Goal: Task Accomplishment & Management: Complete application form

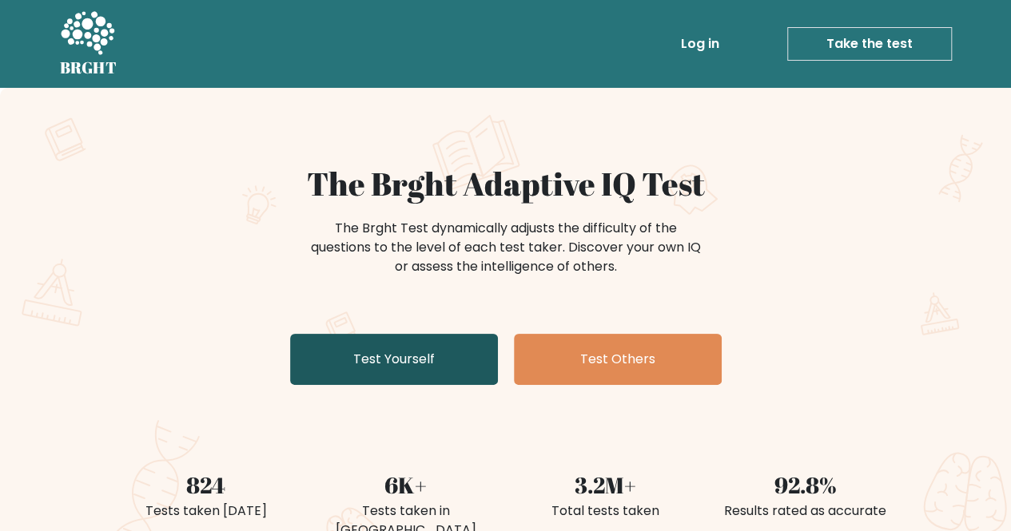
click at [468, 365] on link "Test Yourself" at bounding box center [394, 359] width 208 height 51
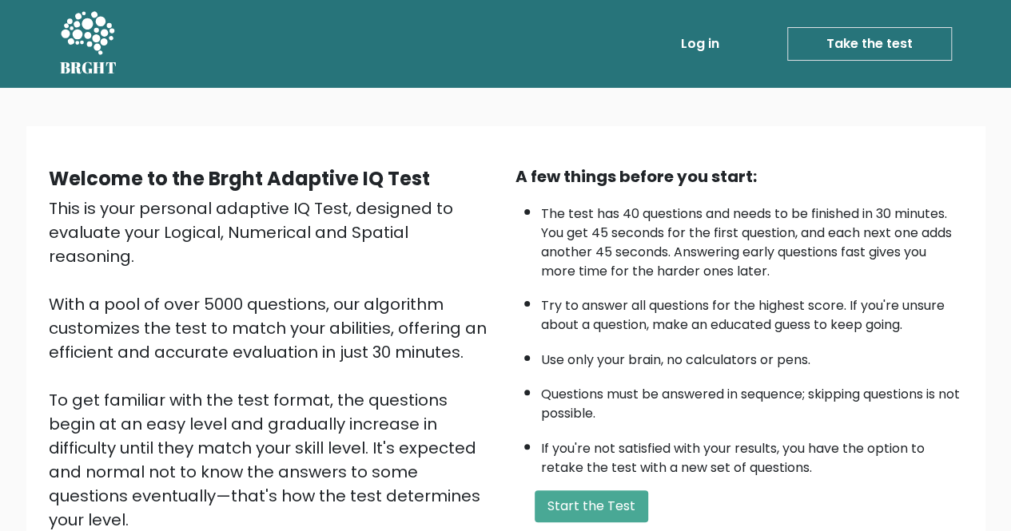
scroll to position [200, 0]
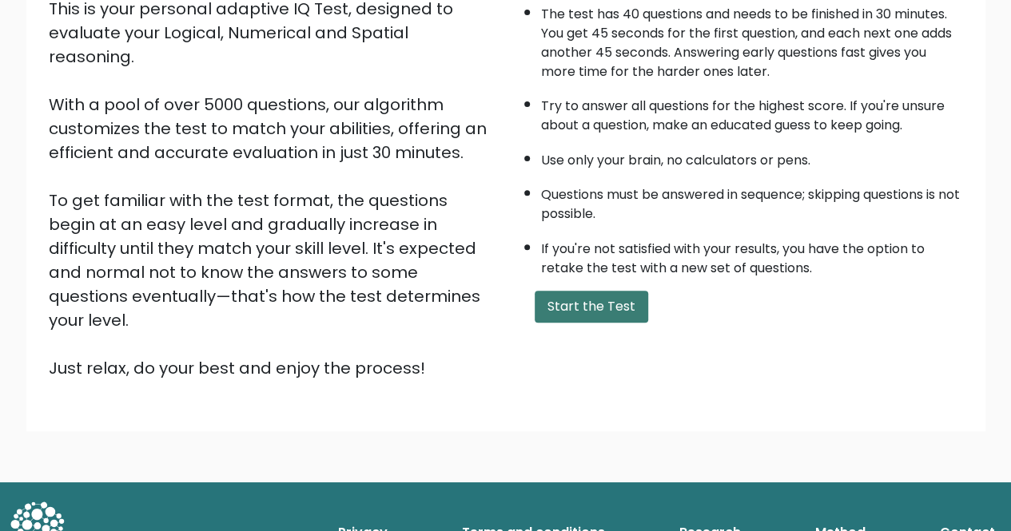
click at [619, 308] on button "Start the Test" at bounding box center [591, 307] width 113 height 32
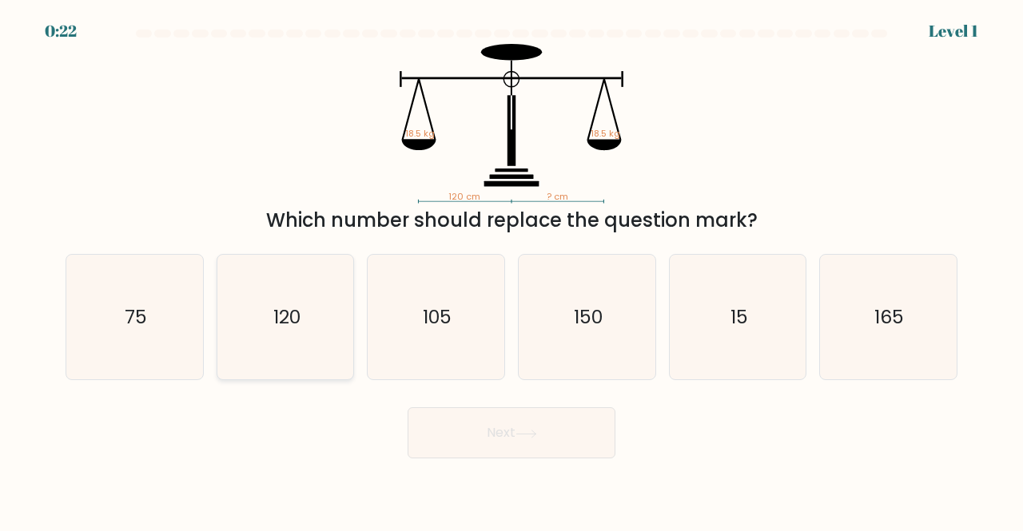
click at [294, 316] on text "120" at bounding box center [286, 317] width 27 height 26
click at [511, 270] on input "b. 120" at bounding box center [511, 268] width 1 height 4
radio input "true"
click at [494, 424] on button "Next" at bounding box center [512, 433] width 208 height 51
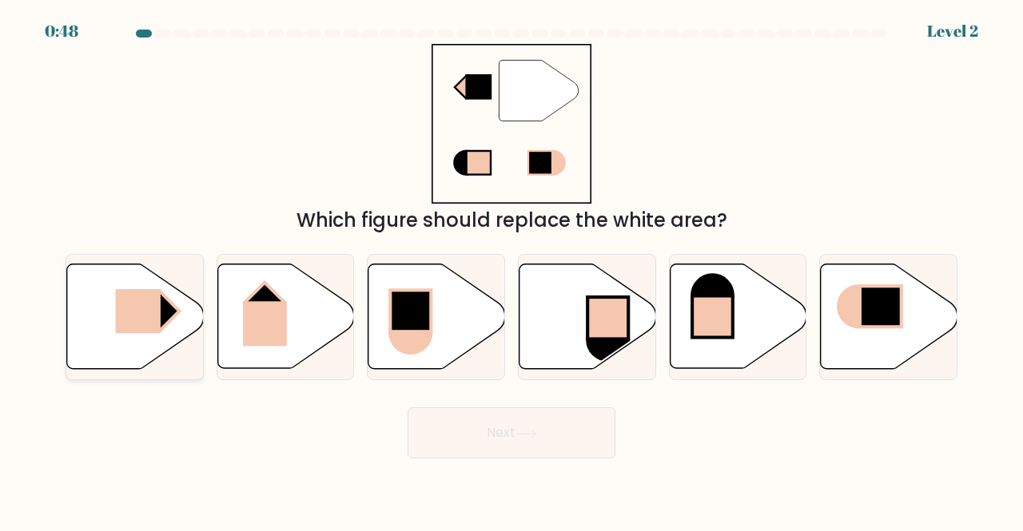
click at [129, 320] on rect at bounding box center [137, 311] width 45 height 44
click at [511, 270] on input "a." at bounding box center [511, 268] width 1 height 4
radio input "true"
click at [503, 428] on button "Next" at bounding box center [512, 433] width 208 height 51
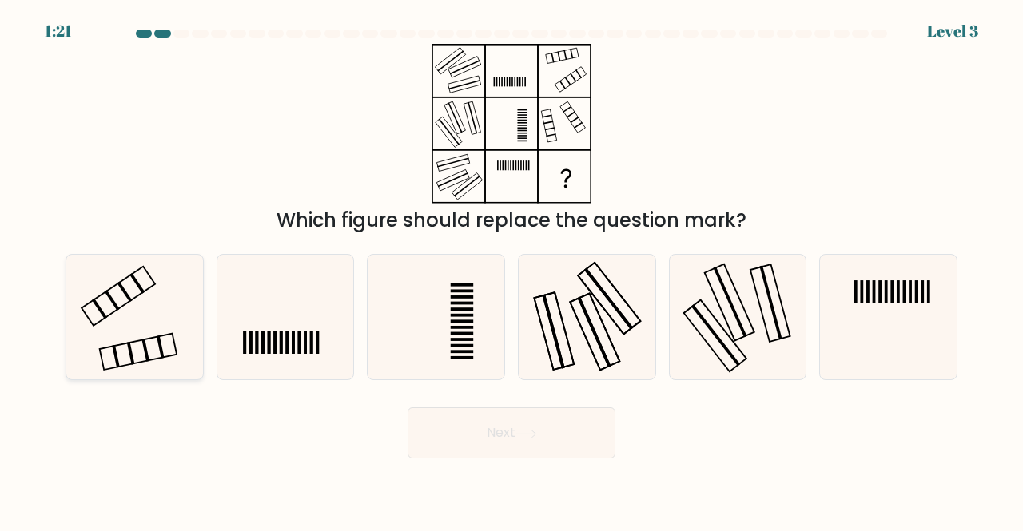
click at [121, 324] on icon at bounding box center [134, 317] width 125 height 125
click at [511, 270] on input "a." at bounding box center [511, 268] width 1 height 4
radio input "true"
click at [518, 428] on button "Next" at bounding box center [512, 433] width 208 height 51
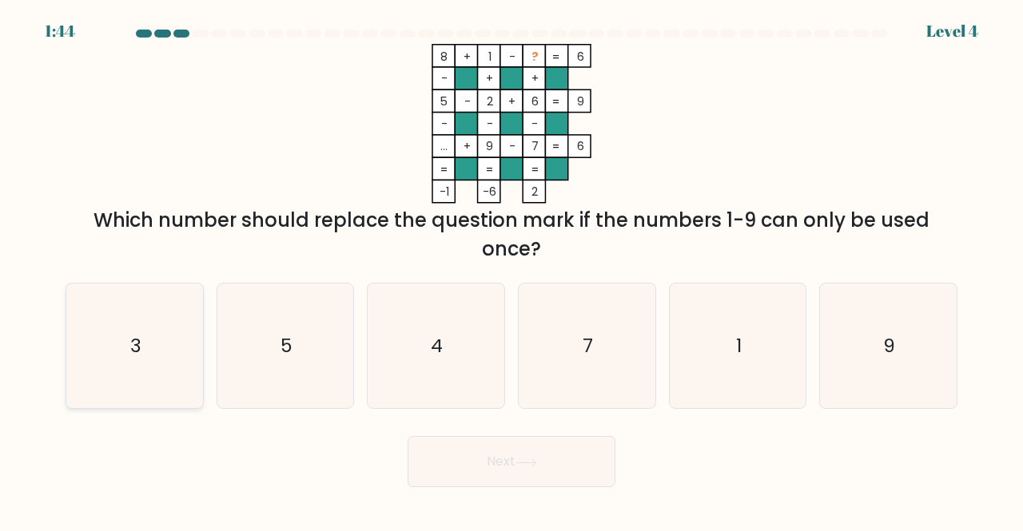
click at [150, 349] on icon "3" at bounding box center [134, 346] width 125 height 125
click at [511, 270] on input "a. 3" at bounding box center [511, 268] width 1 height 4
radio input "true"
click at [517, 469] on button "Next" at bounding box center [512, 461] width 208 height 51
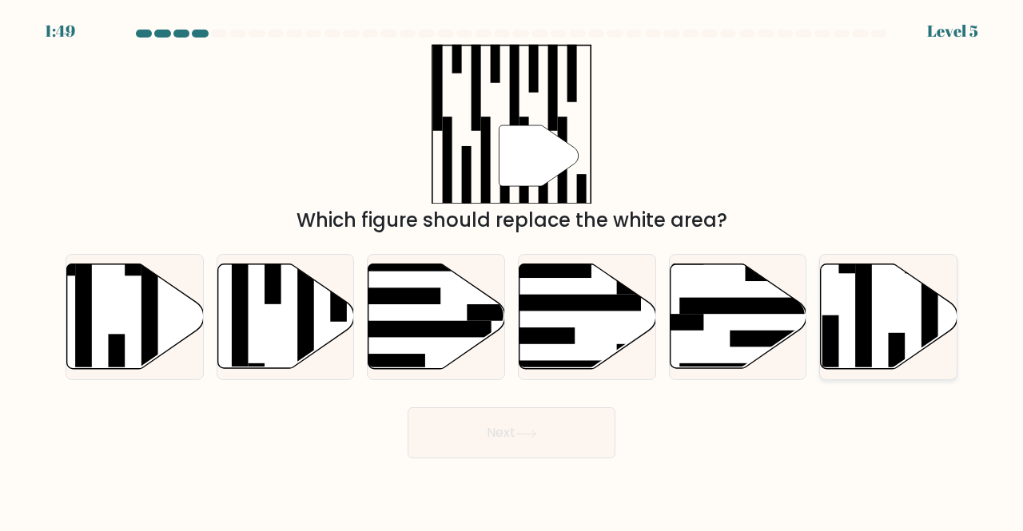
click at [901, 328] on icon at bounding box center [889, 317] width 137 height 105
click at [512, 270] on input "f." at bounding box center [511, 268] width 1 height 4
radio input "true"
click at [548, 429] on button "Next" at bounding box center [512, 433] width 208 height 51
